Goal: Task Accomplishment & Management: Use online tool/utility

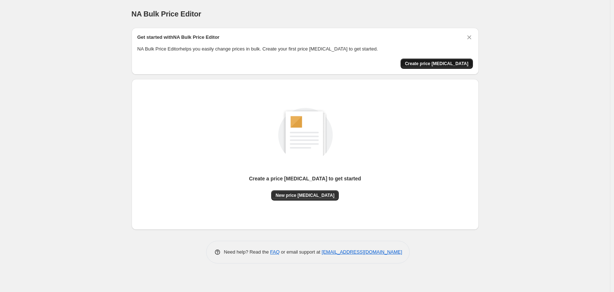
click at [445, 64] on span "Create price change job" at bounding box center [437, 64] width 64 height 6
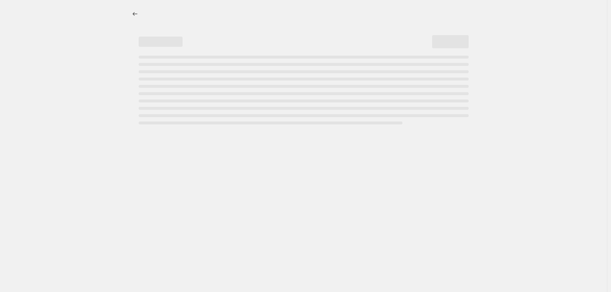
select select "percentage"
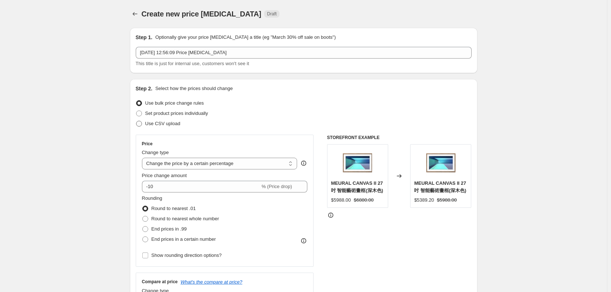
click at [177, 121] on span "Use CSV upload" at bounding box center [162, 123] width 35 height 5
click at [136, 121] on input "Use CSV upload" at bounding box center [136, 121] width 0 height 0
radio input "true"
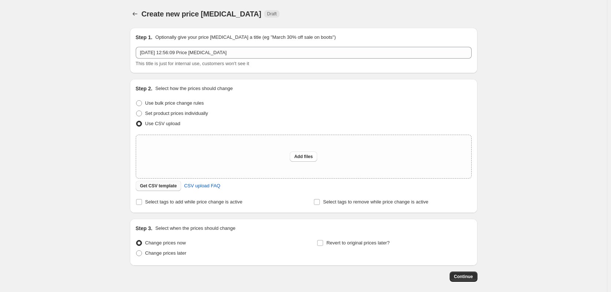
click at [164, 185] on span "Get CSV template" at bounding box center [158, 186] width 37 height 6
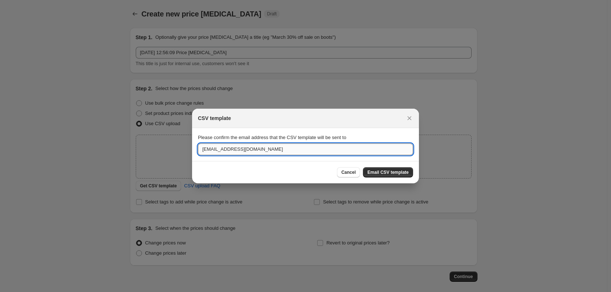
click at [249, 151] on input "[EMAIL_ADDRESS][DOMAIN_NAME]" at bounding box center [305, 149] width 215 height 12
drag, startPoint x: 250, startPoint y: 151, endPoint x: 143, endPoint y: 143, distance: 107.1
type input "danny.tse@winco.com.hk"
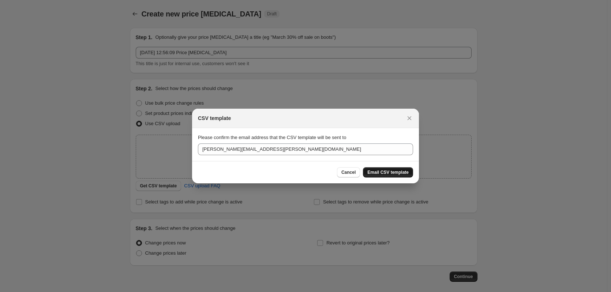
click at [394, 171] on span "Email CSV template" at bounding box center [387, 172] width 41 height 6
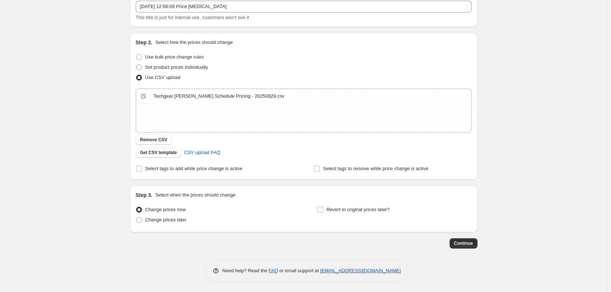
scroll to position [47, 0]
click at [178, 217] on span "Change prices later" at bounding box center [165, 218] width 41 height 5
click at [136, 216] on input "Change prices later" at bounding box center [136, 216] width 0 height 0
radio input "true"
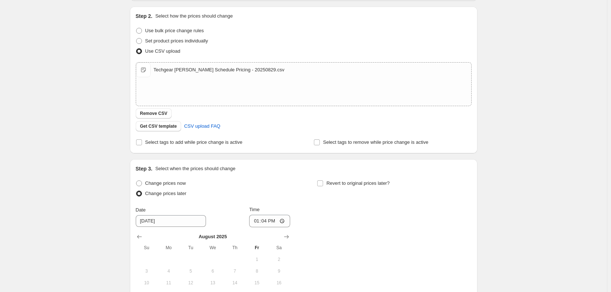
scroll to position [157, 0]
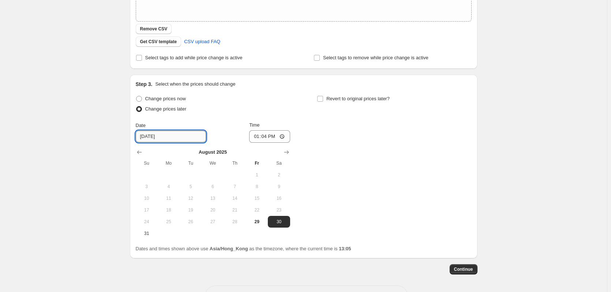
click at [171, 133] on input "8/30/2025" at bounding box center [171, 137] width 70 height 12
click at [146, 230] on span "31" at bounding box center [147, 233] width 16 height 6
type input "8/31/2025"
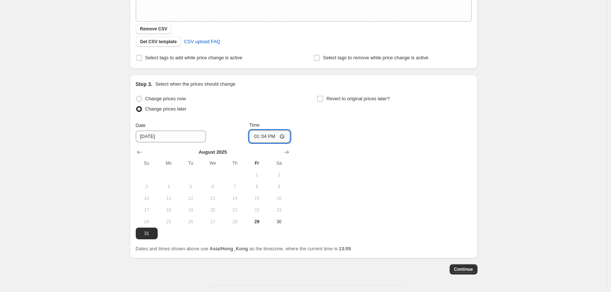
click at [269, 136] on input "13:04" at bounding box center [269, 136] width 41 height 12
click at [257, 134] on input "14:32" at bounding box center [269, 136] width 41 height 12
type input "23:59"
click at [371, 185] on div "Change prices now Change prices later Date 8/31/2025 Time 23:59 August 2025 Su …" at bounding box center [304, 167] width 336 height 146
click at [461, 268] on span "Continue" at bounding box center [463, 269] width 19 height 6
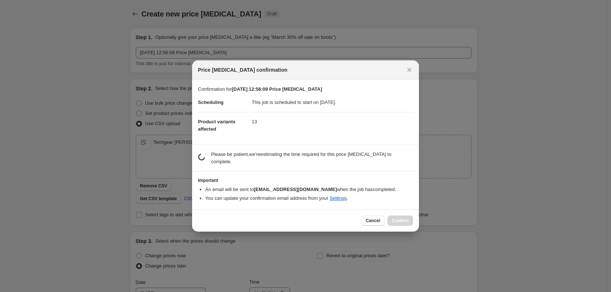
scroll to position [0, 0]
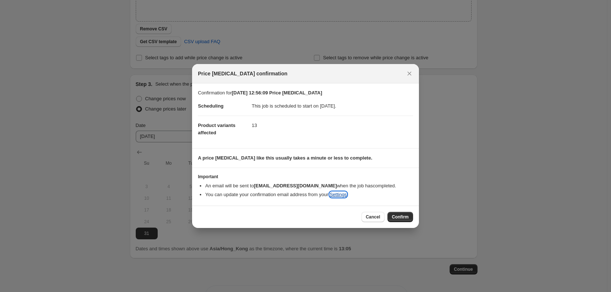
click at [338, 194] on link "Settings" at bounding box center [338, 194] width 17 height 5
click at [399, 215] on span "Confirm" at bounding box center [400, 217] width 17 height 6
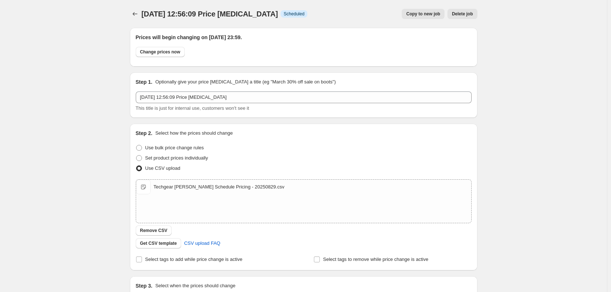
scroll to position [157, 0]
